Goal: Find specific page/section

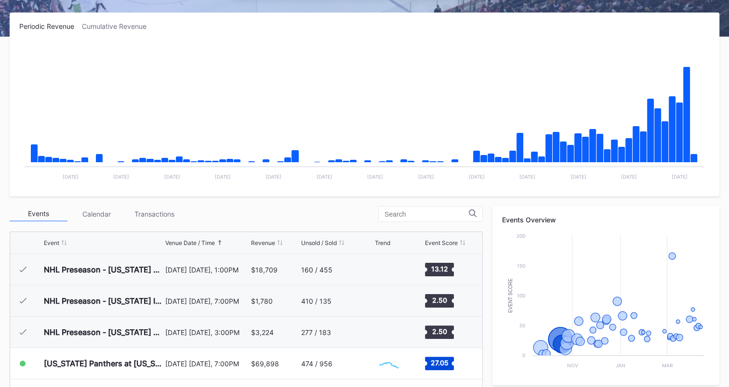
scroll to position [94, 0]
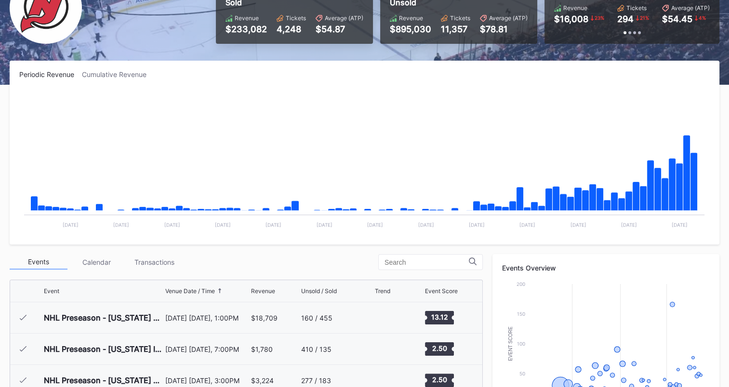
scroll to position [94, 0]
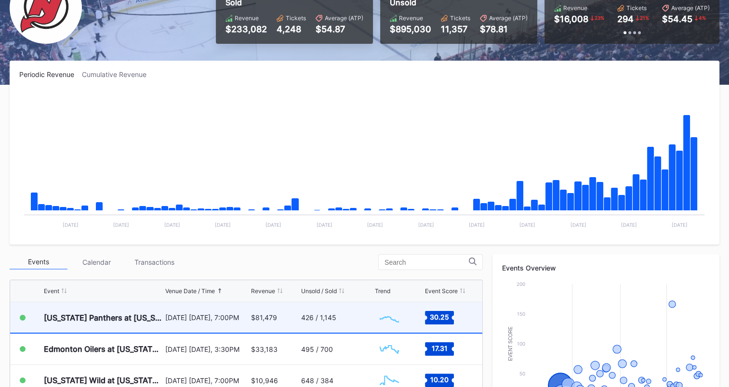
click at [324, 312] on div "426 / 1,145" at bounding box center [336, 317] width 71 height 30
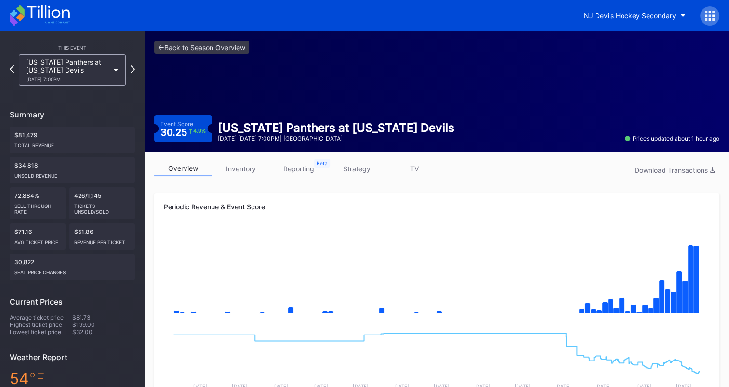
click at [43, 14] on icon at bounding box center [40, 15] width 60 height 21
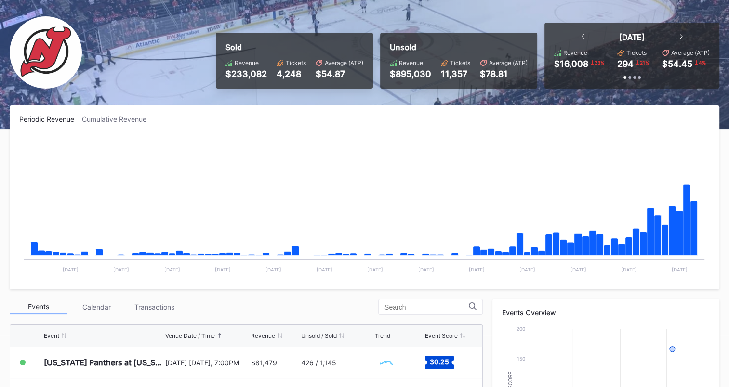
scroll to position [144, 0]
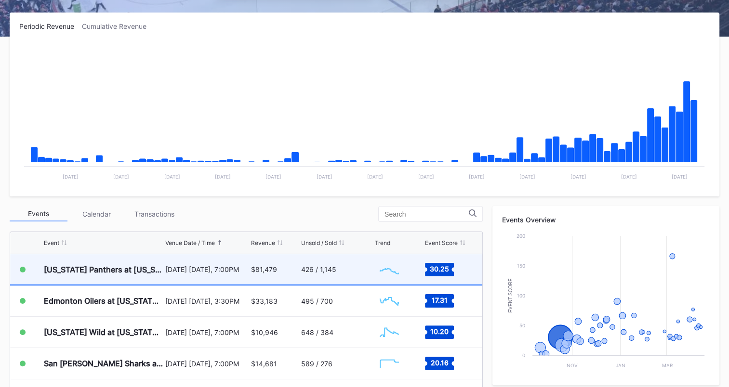
click at [301, 265] on div "426 / 1,145" at bounding box center [318, 269] width 35 height 8
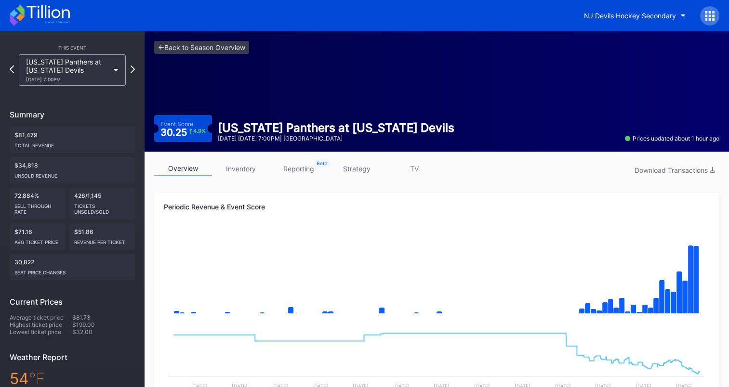
click at [45, 13] on icon at bounding box center [47, 11] width 43 height 13
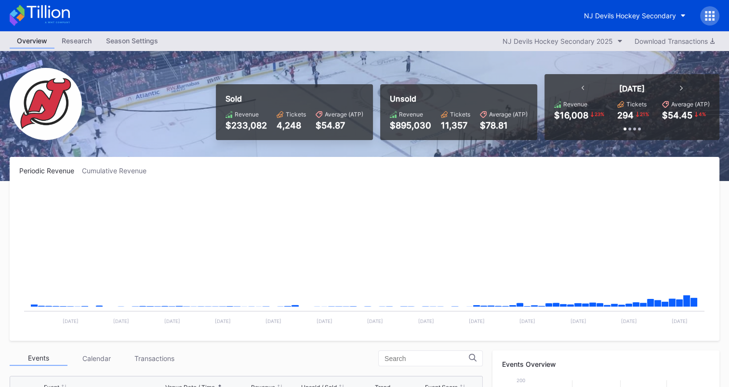
scroll to position [94, 0]
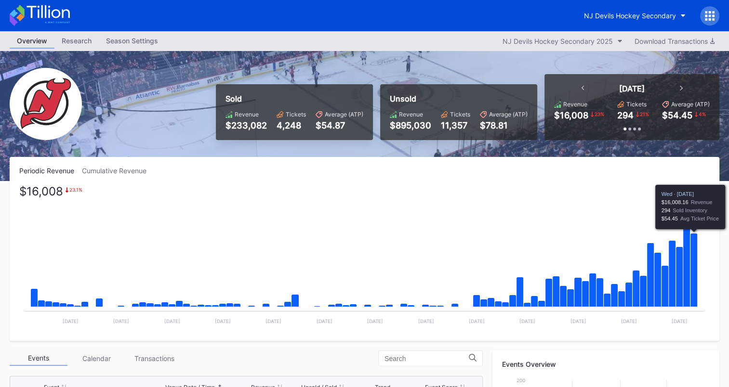
click at [694, 245] on icon "Chart title" at bounding box center [693, 271] width 7 height 74
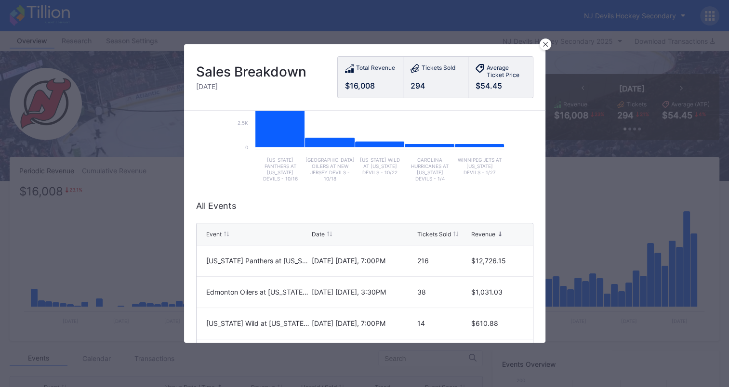
scroll to position [144, 0]
click at [546, 45] on icon at bounding box center [545, 44] width 5 height 5
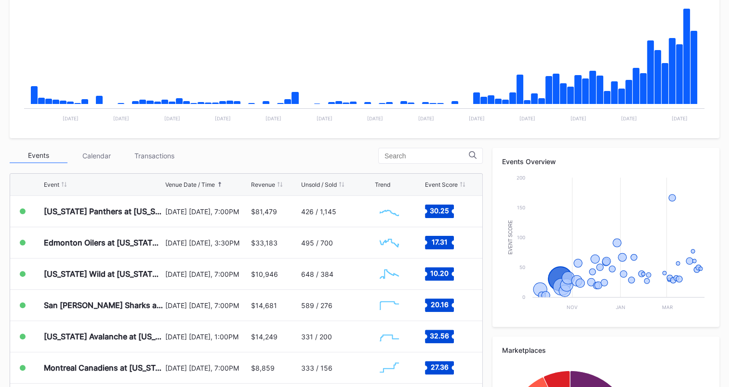
scroll to position [215, 0]
